Goal: Task Accomplishment & Management: Manage account settings

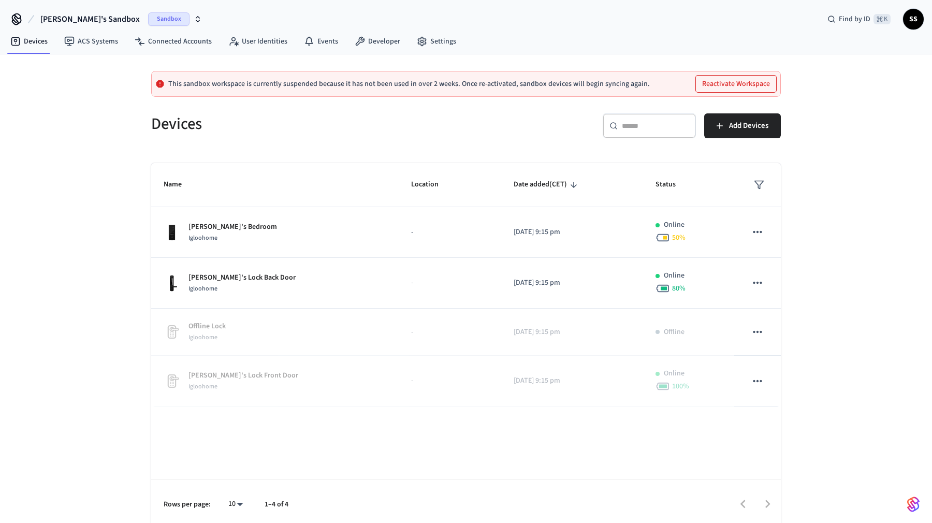
click at [194, 16] on icon "button" at bounding box center [198, 19] width 8 height 8
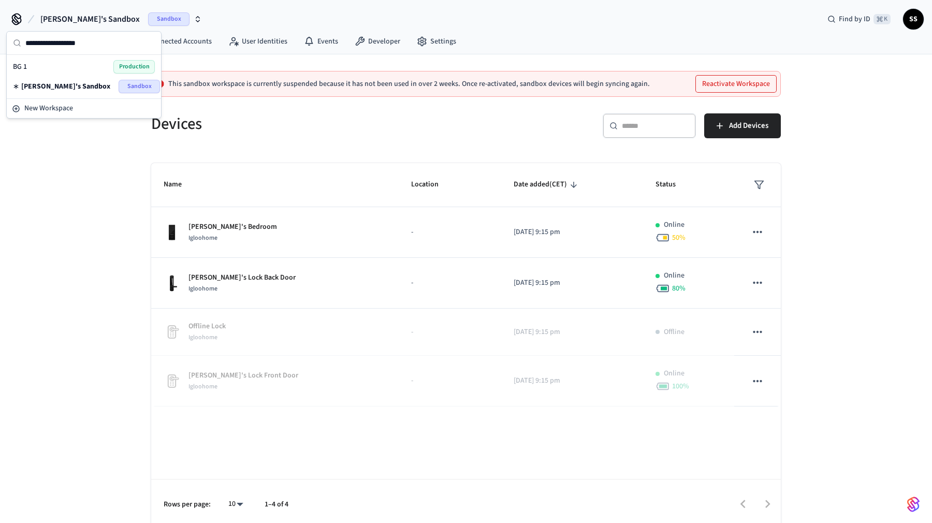
click at [60, 66] on div "BG 1 Production" at bounding box center [84, 66] width 142 height 13
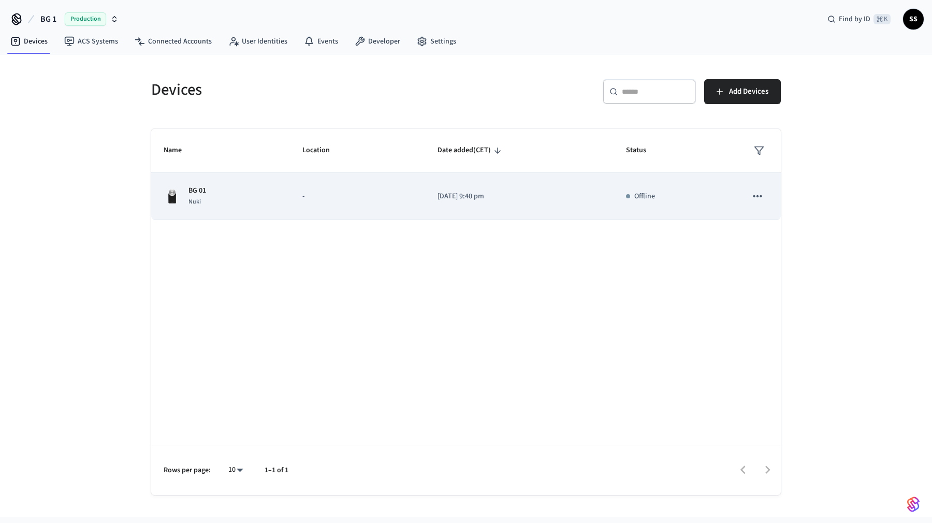
click at [323, 197] on p "-" at bounding box center [357, 196] width 110 height 11
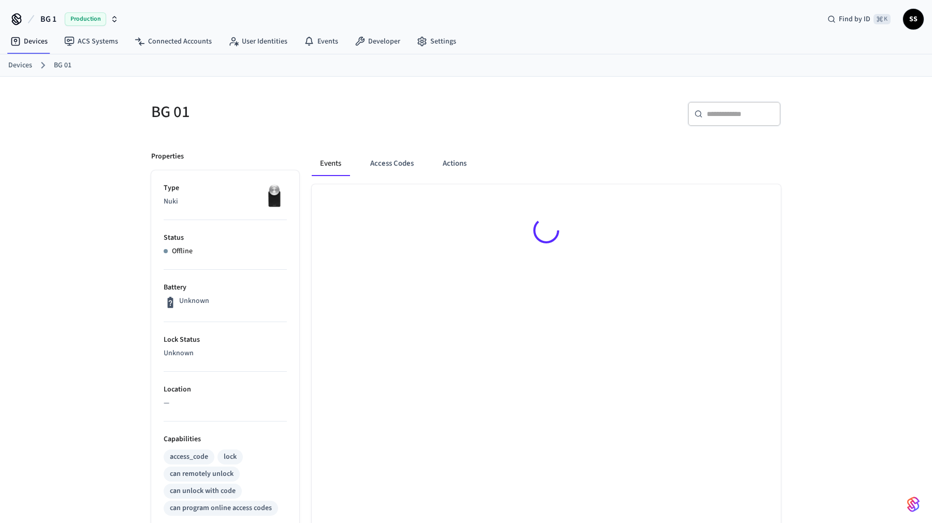
scroll to position [16, 0]
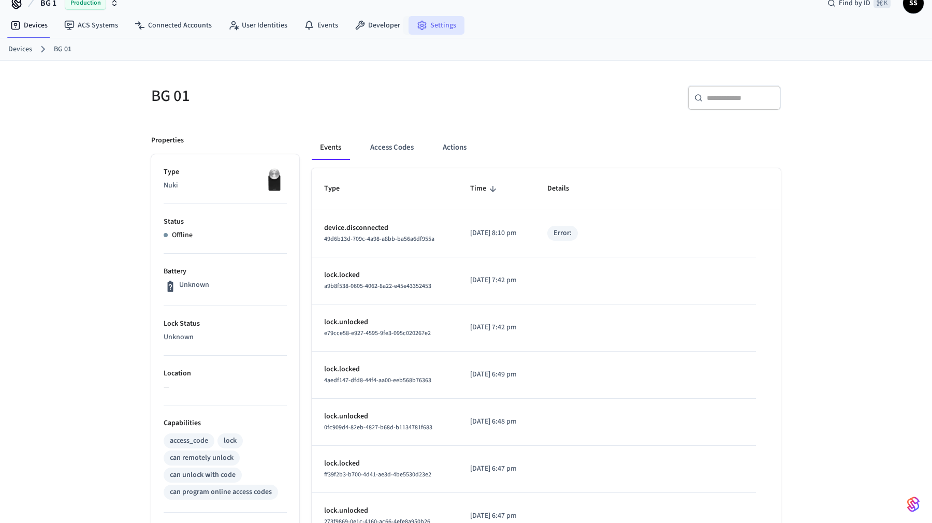
click at [434, 26] on link "Settings" at bounding box center [436, 25] width 56 height 19
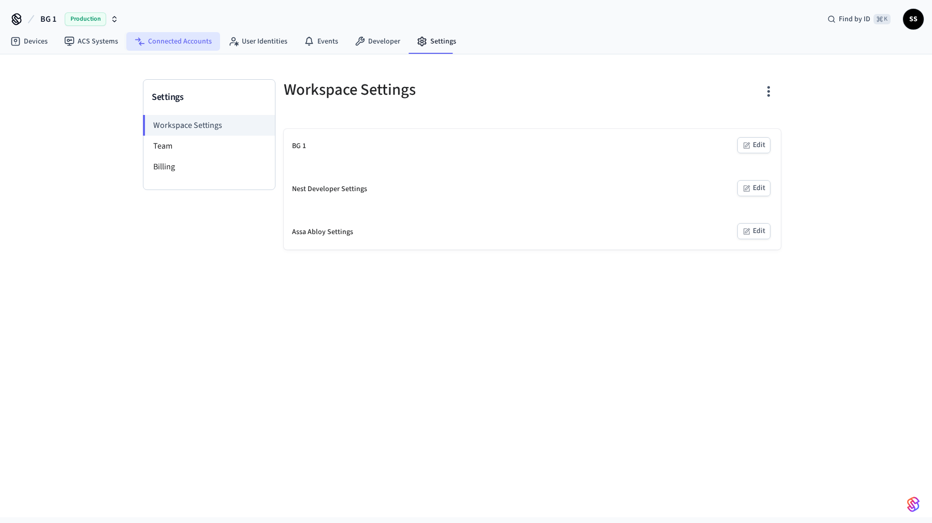
click at [185, 41] on link "Connected Accounts" at bounding box center [173, 41] width 94 height 19
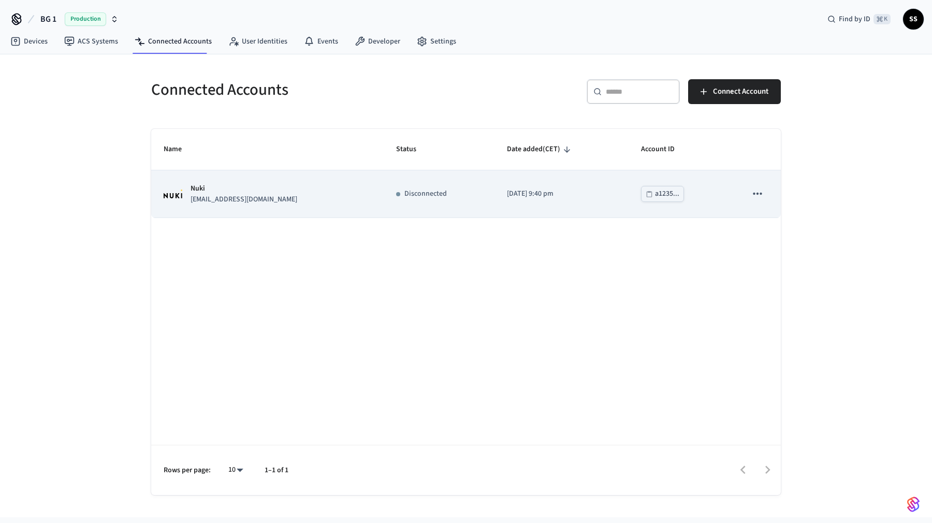
click at [756, 191] on icon "sticky table" at bounding box center [757, 193] width 13 height 13
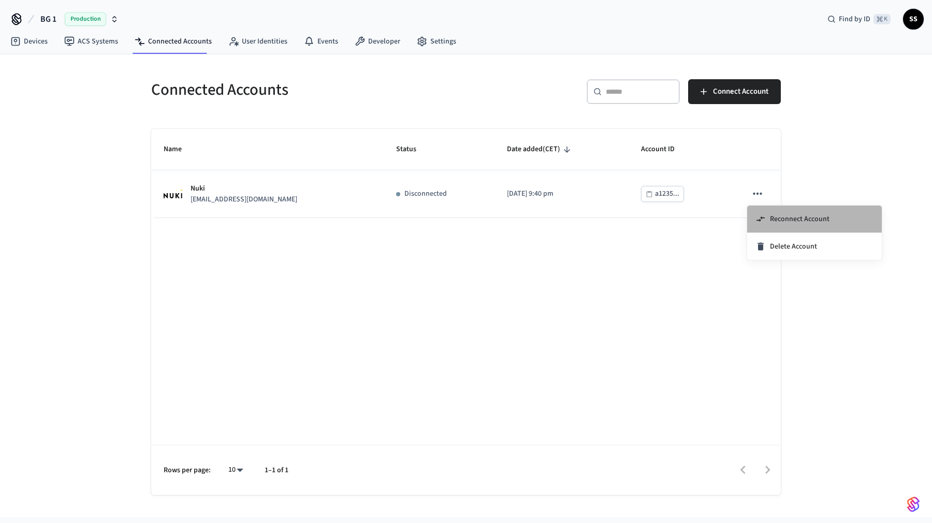
click at [773, 217] on span "Reconnect Account" at bounding box center [800, 219] width 60 height 10
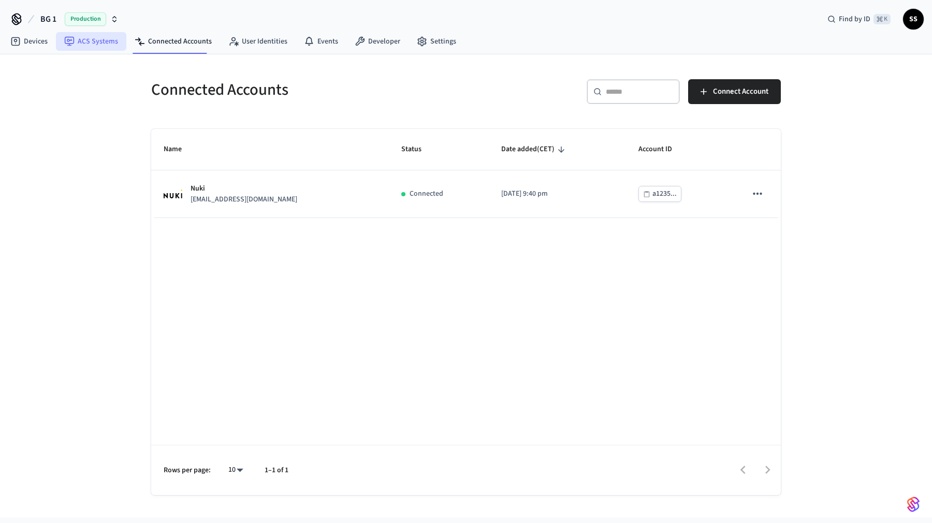
click at [81, 38] on link "ACS Systems" at bounding box center [91, 41] width 70 height 19
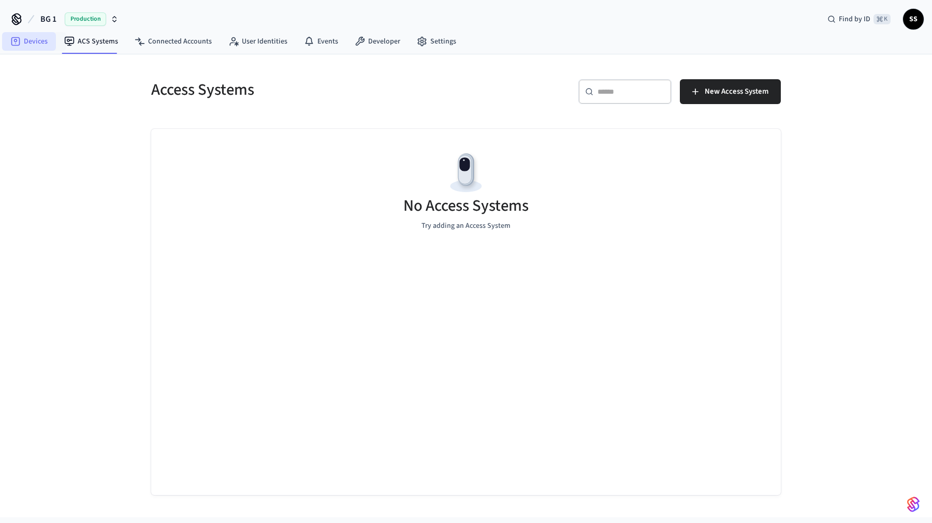
click at [26, 40] on link "Devices" at bounding box center [29, 41] width 54 height 19
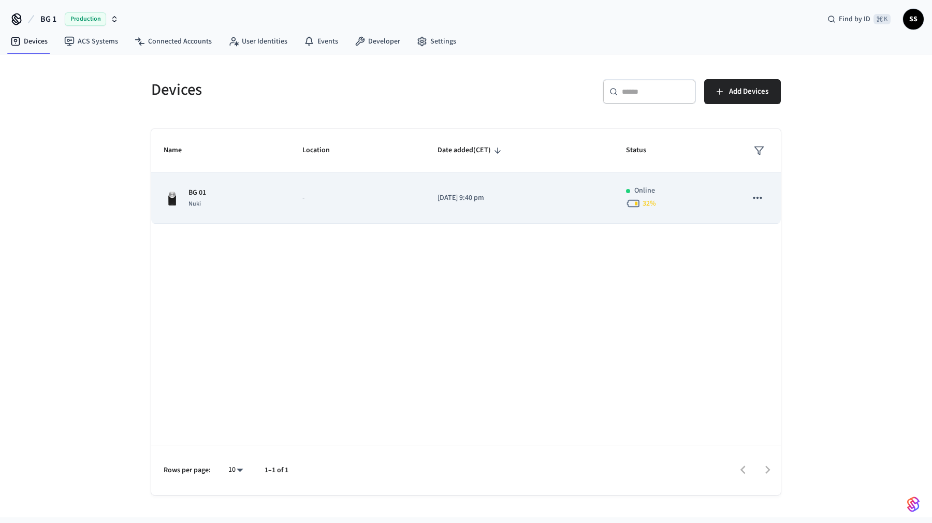
click at [230, 198] on div "BG 01 Nuki" at bounding box center [221, 198] width 114 height 22
